Goal: Transaction & Acquisition: Book appointment/travel/reservation

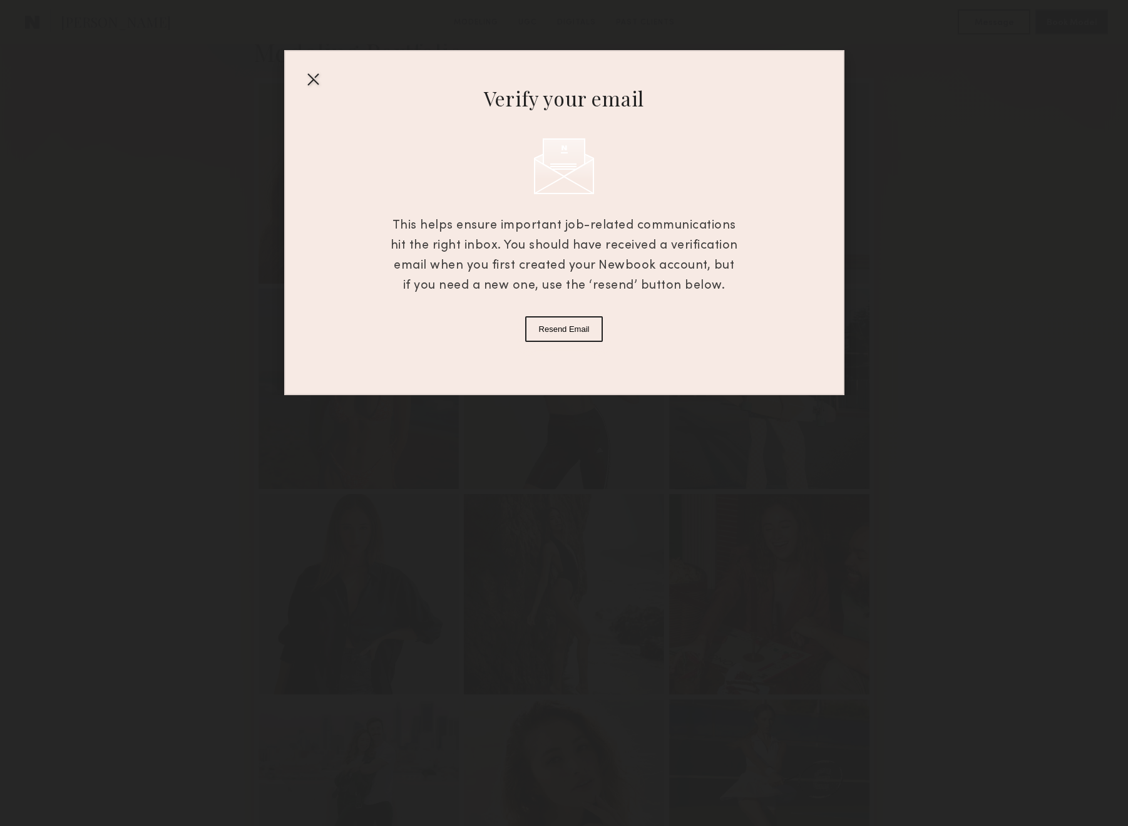
scroll to position [287, 0]
click at [318, 76] on div at bounding box center [313, 79] width 20 height 20
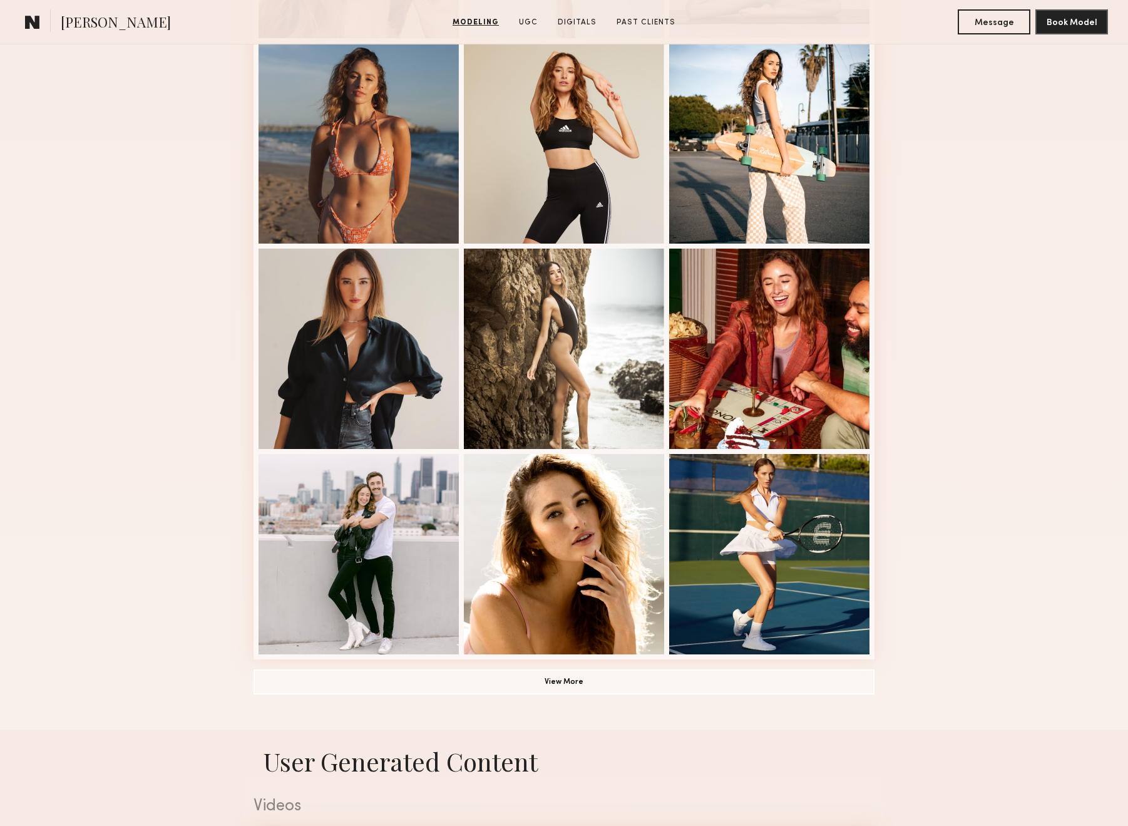
scroll to position [533, 0]
click at [363, 558] on div at bounding box center [359, 552] width 200 height 200
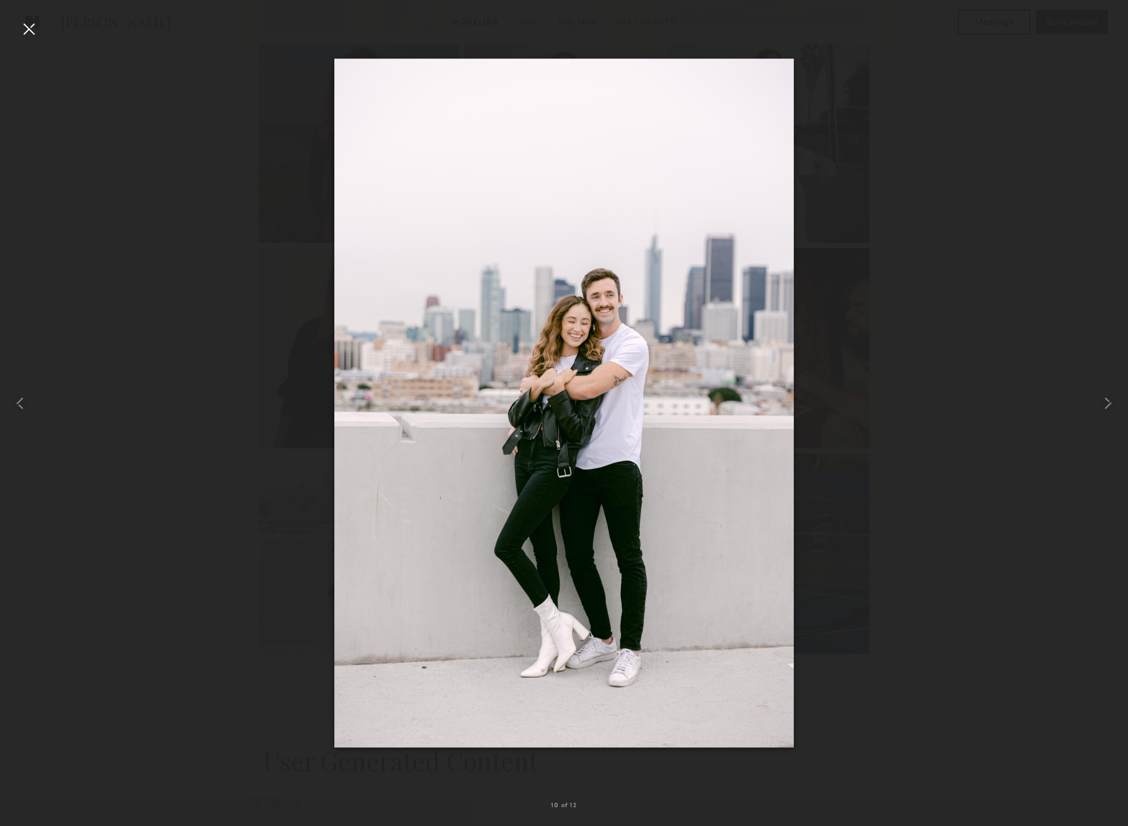
click at [29, 28] on div at bounding box center [29, 29] width 20 height 20
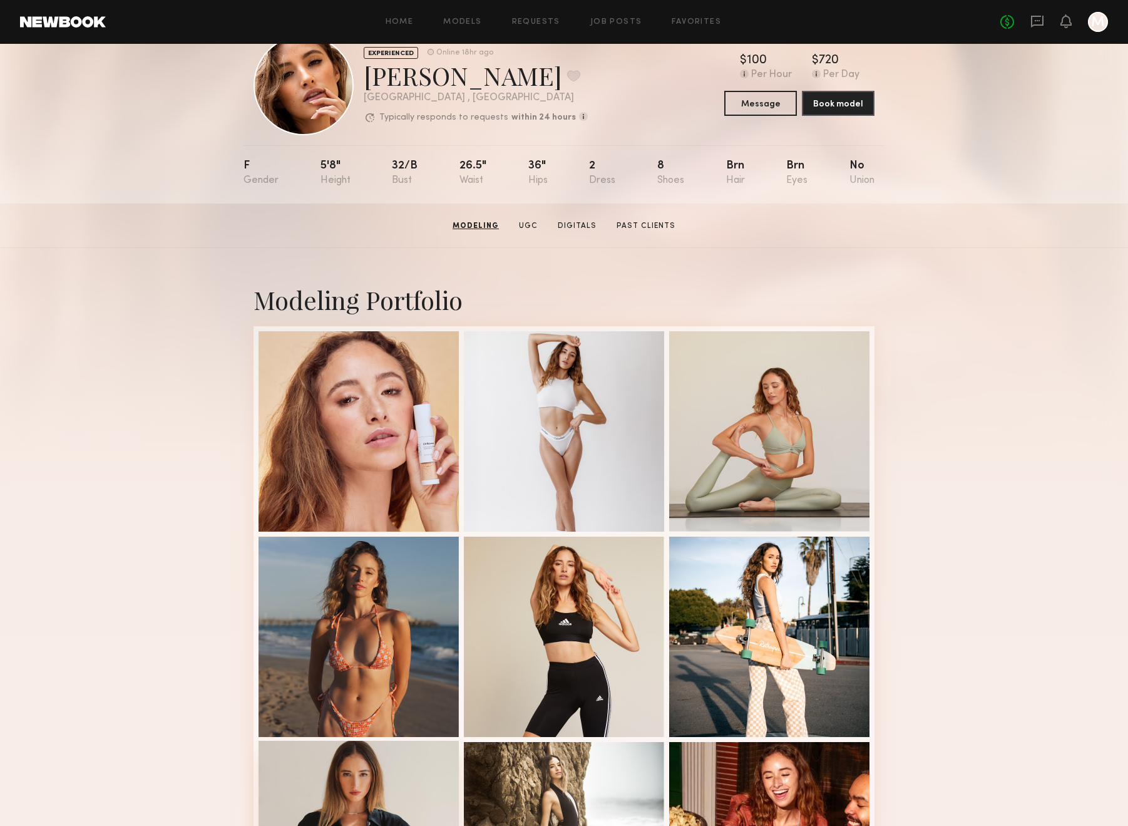
scroll to position [0, 0]
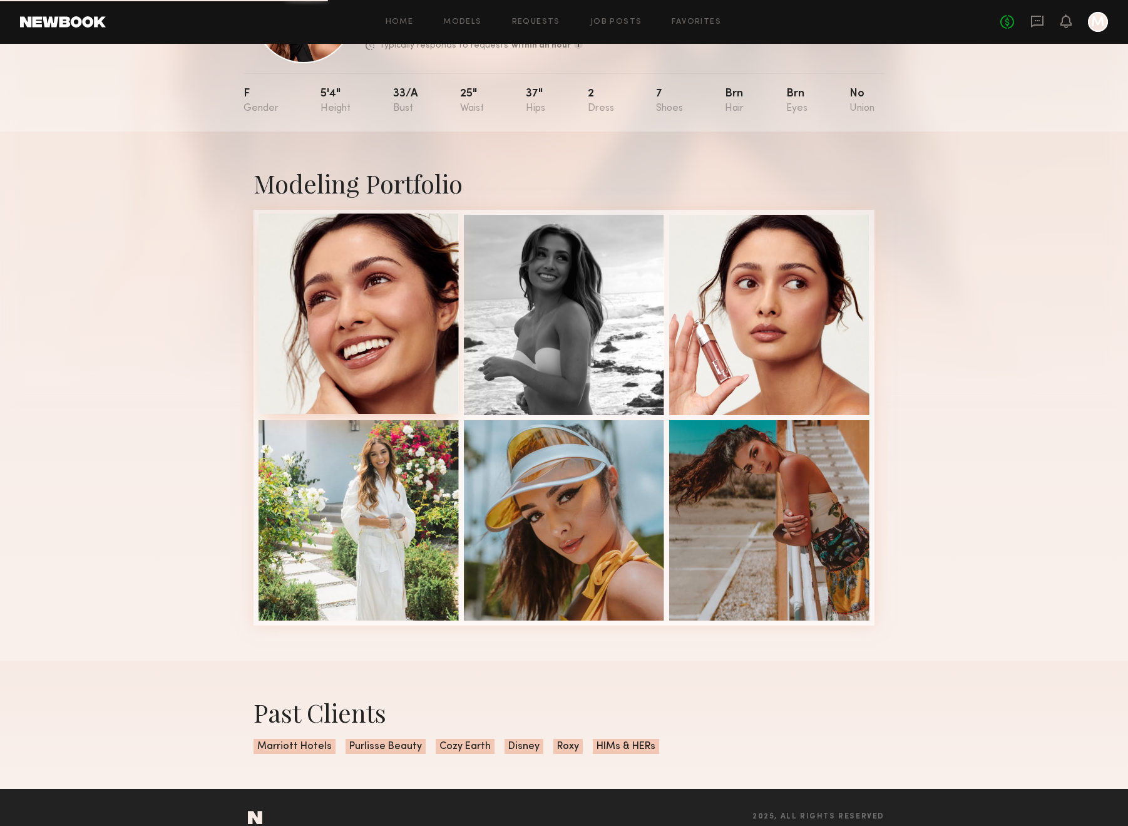
scroll to position [131, 0]
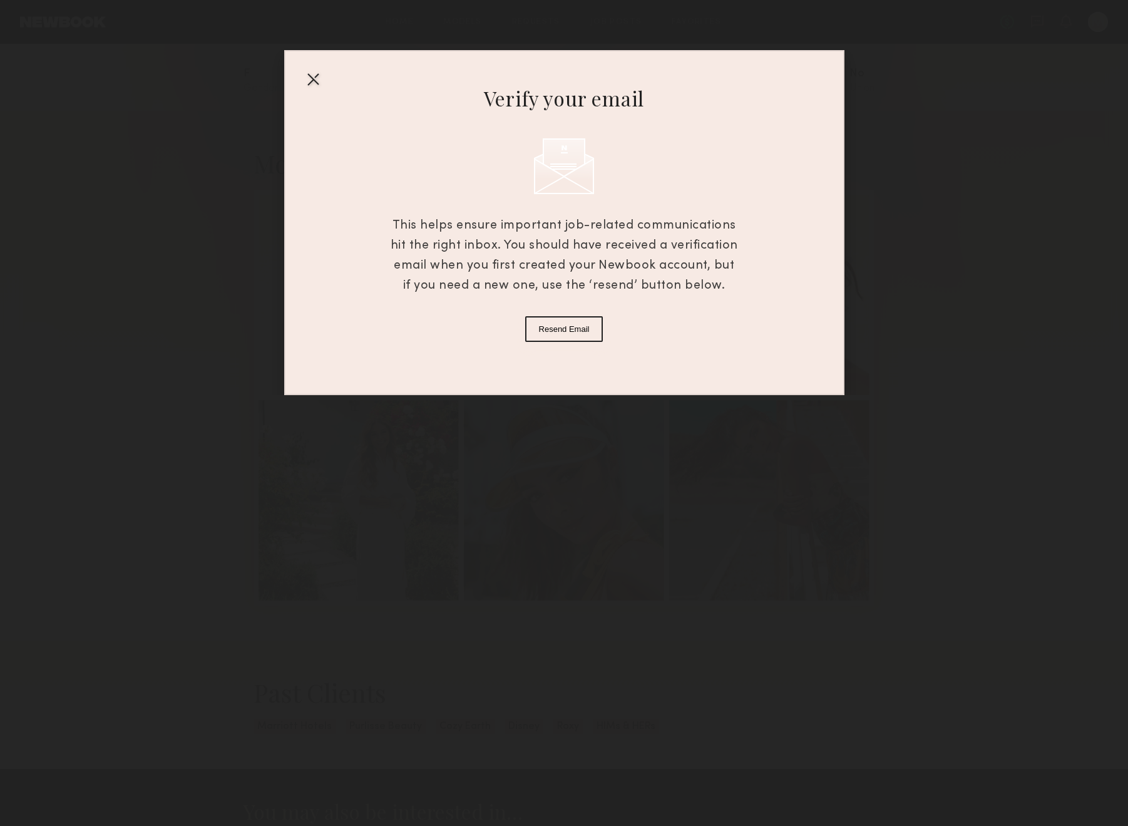
click at [309, 72] on div at bounding box center [313, 79] width 20 height 20
